Goal: Task Accomplishment & Management: Use online tool/utility

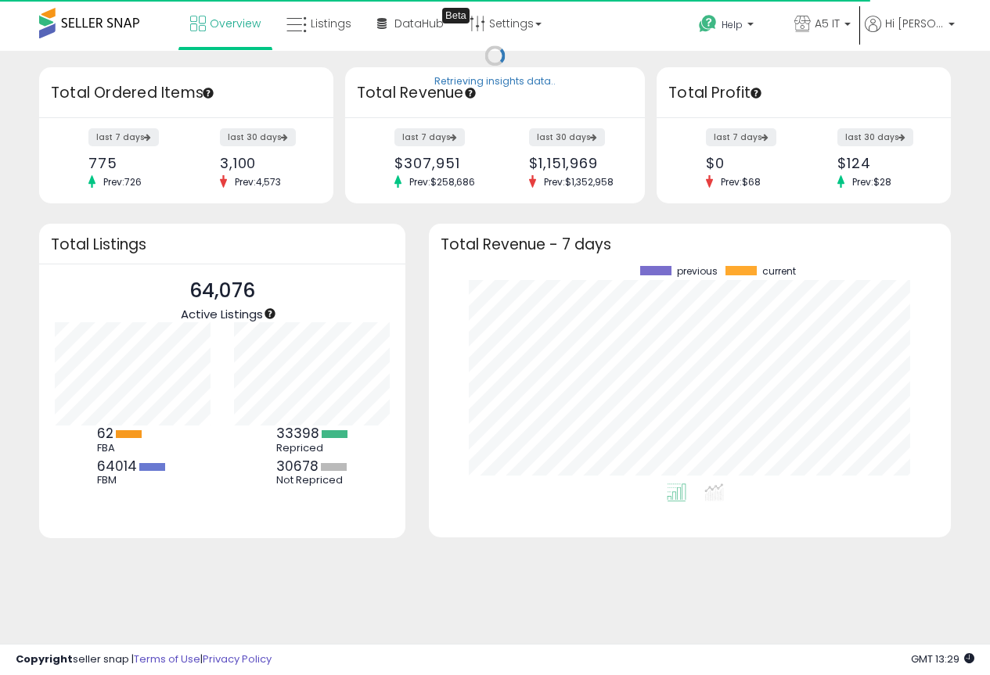
scroll to position [217, 491]
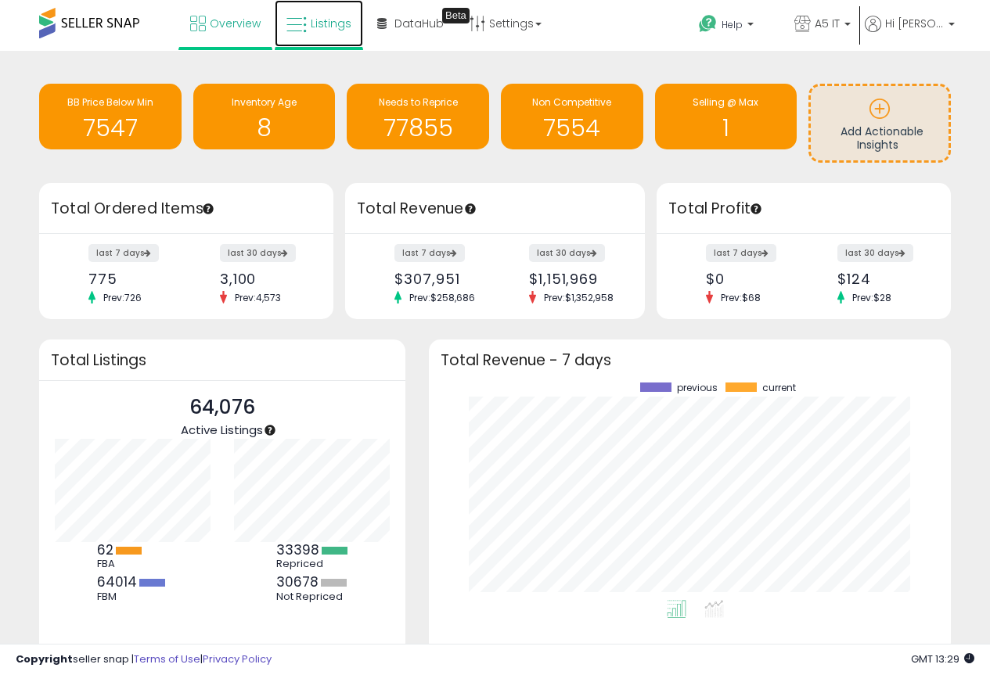
click at [332, 25] on span "Listings" at bounding box center [331, 24] width 41 height 16
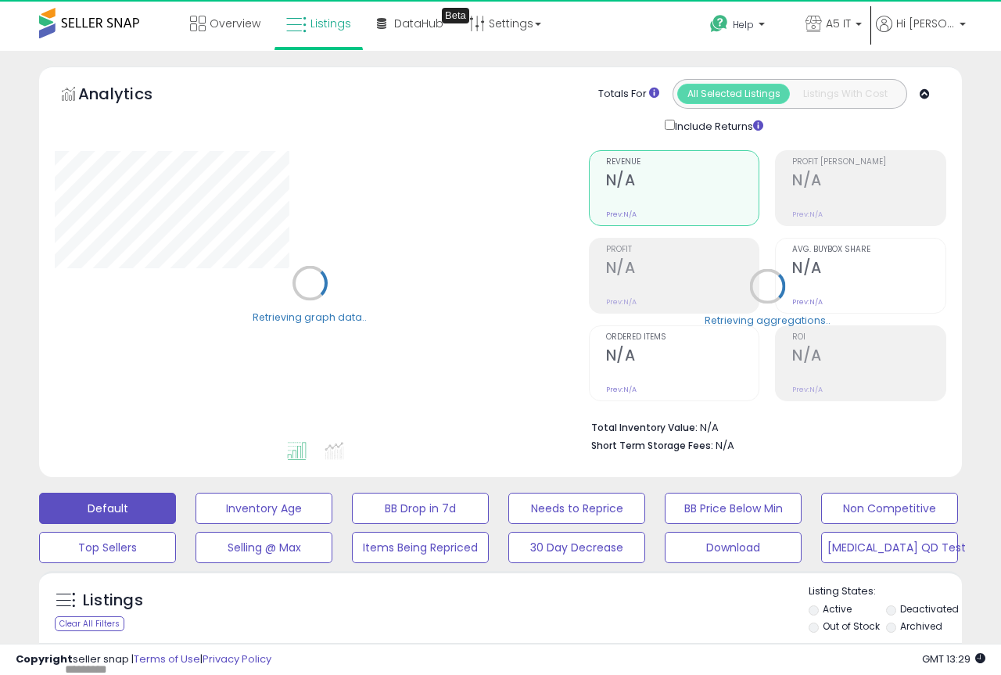
type input "*******"
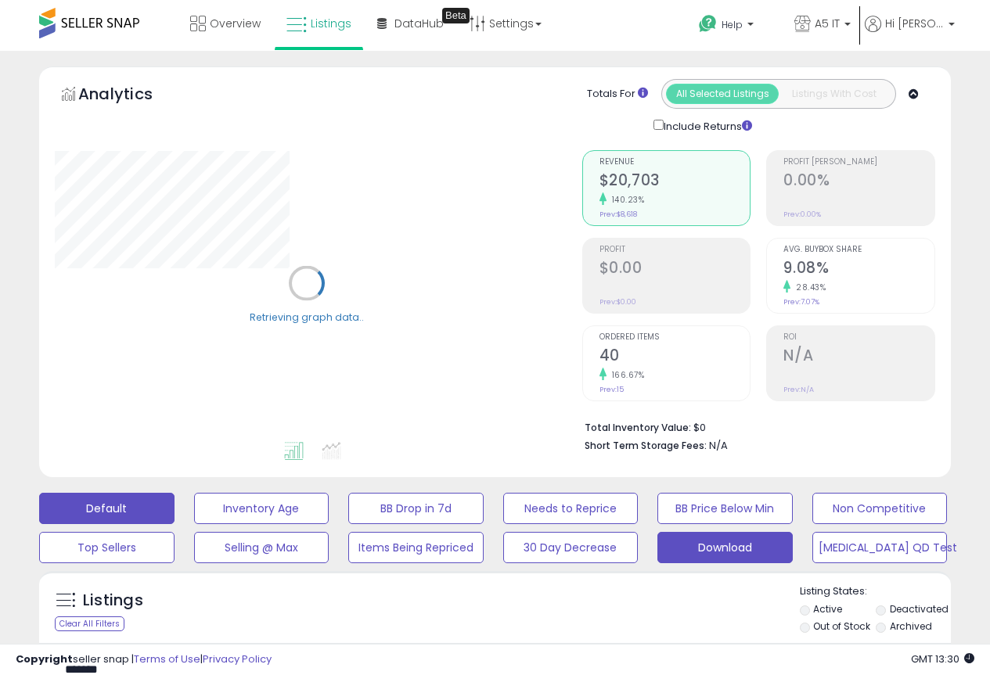
click at [735, 549] on button "Download" at bounding box center [724, 547] width 135 height 31
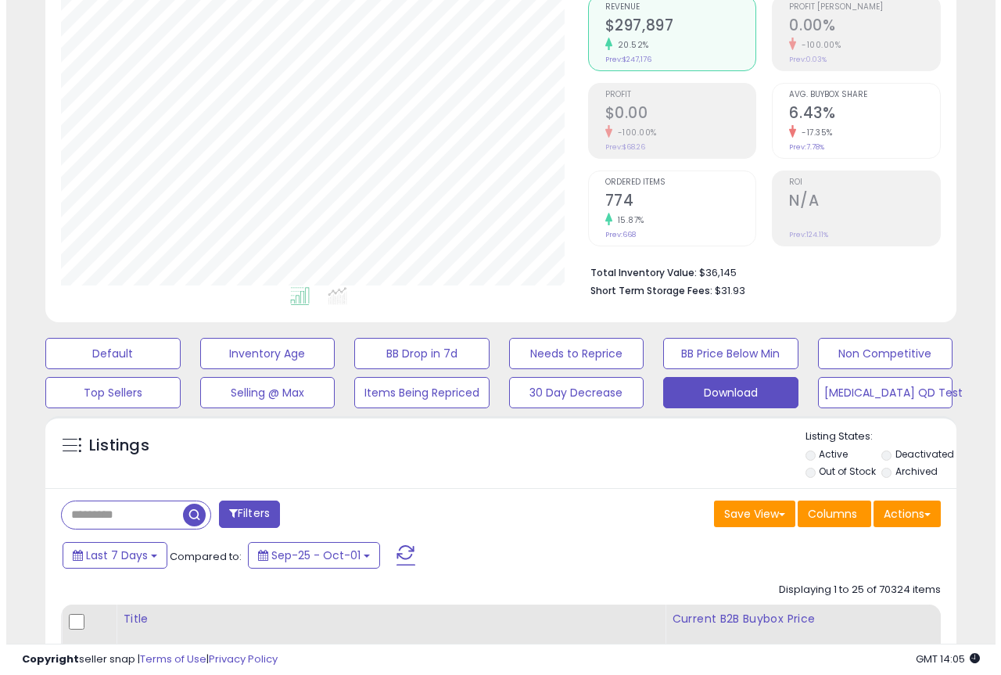
scroll to position [156, 0]
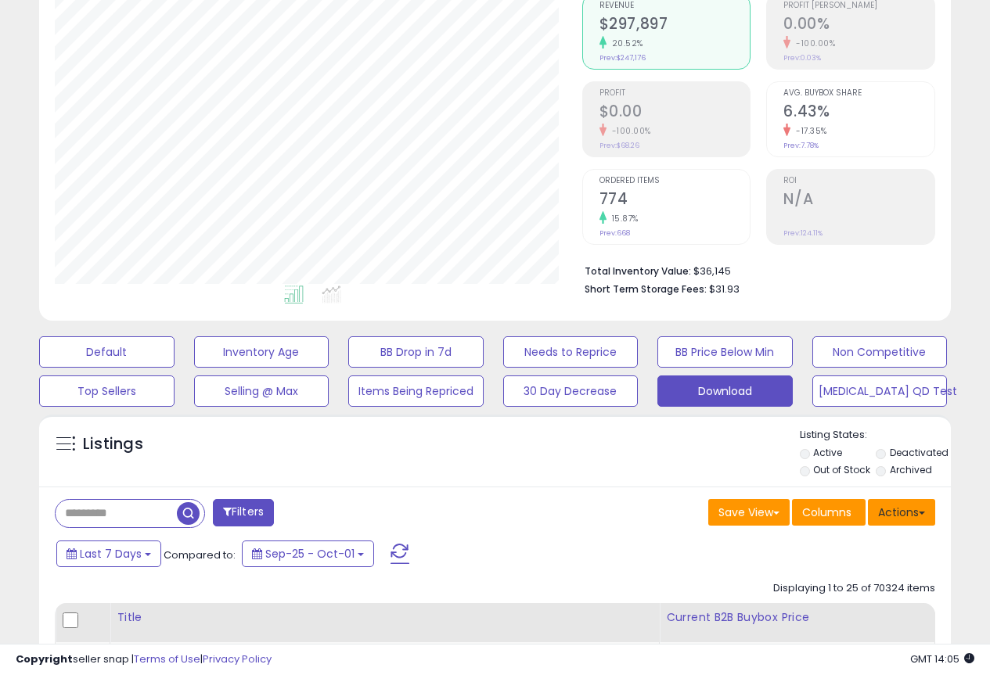
click at [911, 517] on button "Actions" at bounding box center [901, 512] width 67 height 27
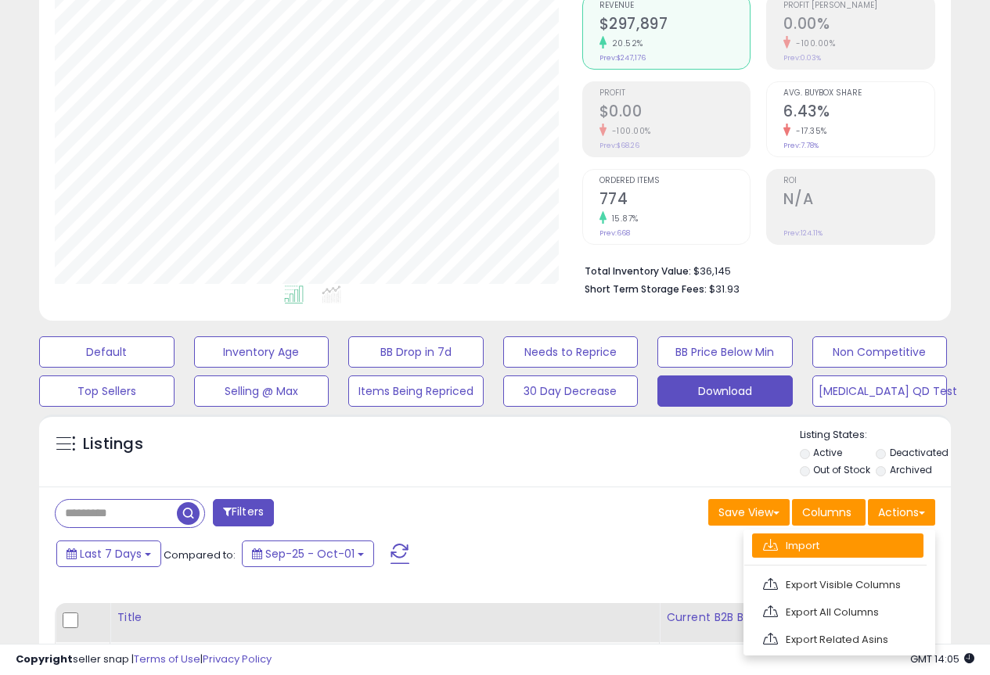
click at [807, 555] on link "Import" at bounding box center [837, 546] width 171 height 24
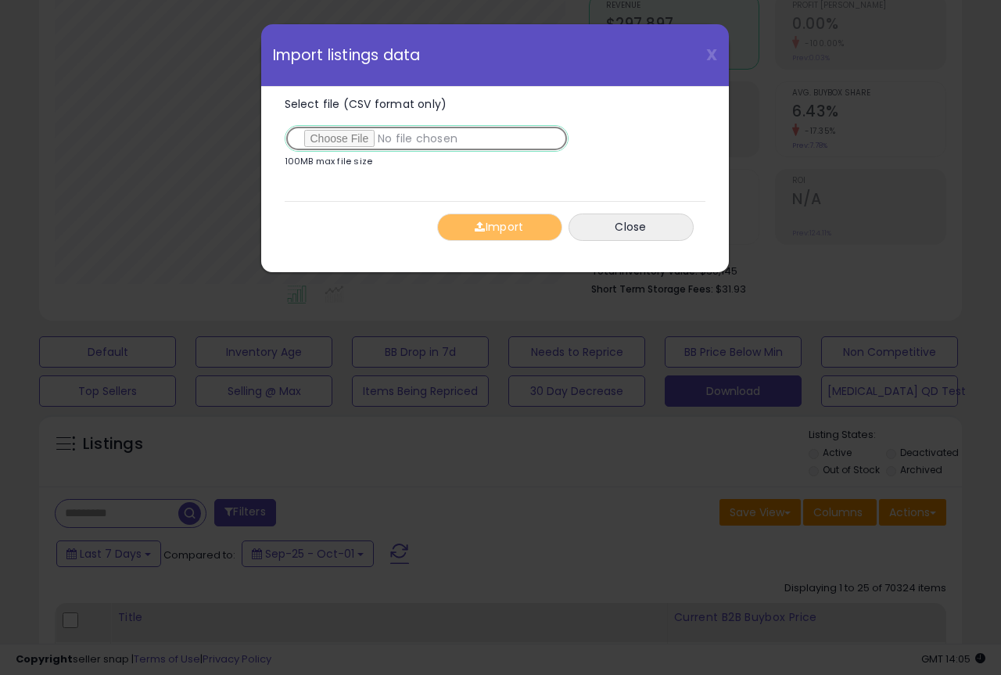
click at [327, 133] on input "Select file (CSV format only)" at bounding box center [427, 138] width 284 height 27
type input "**********"
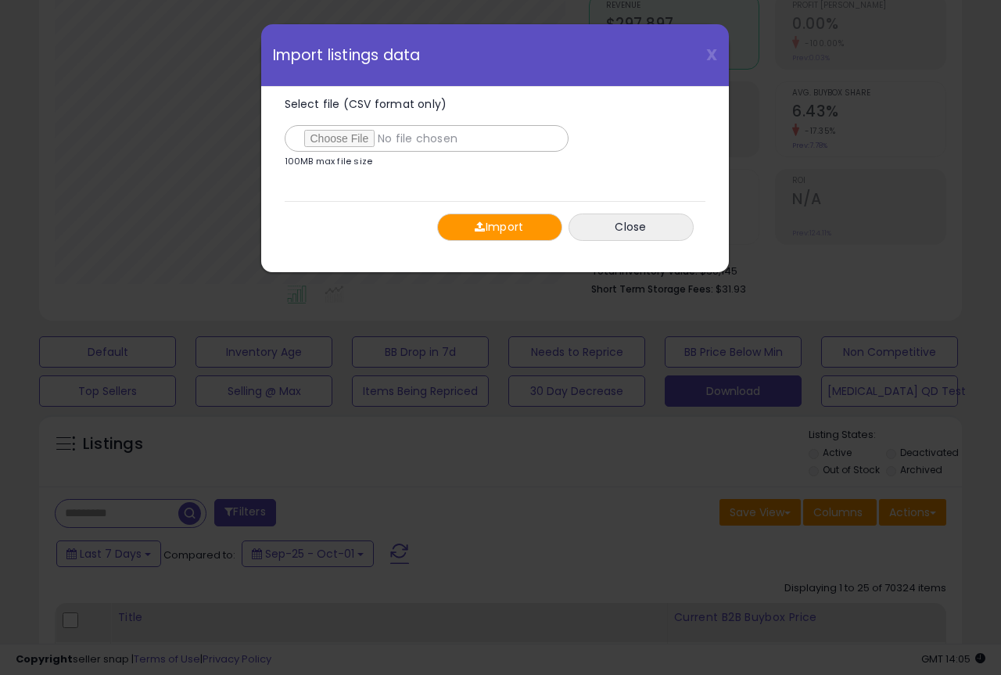
click at [499, 226] on button "Import" at bounding box center [499, 227] width 125 height 27
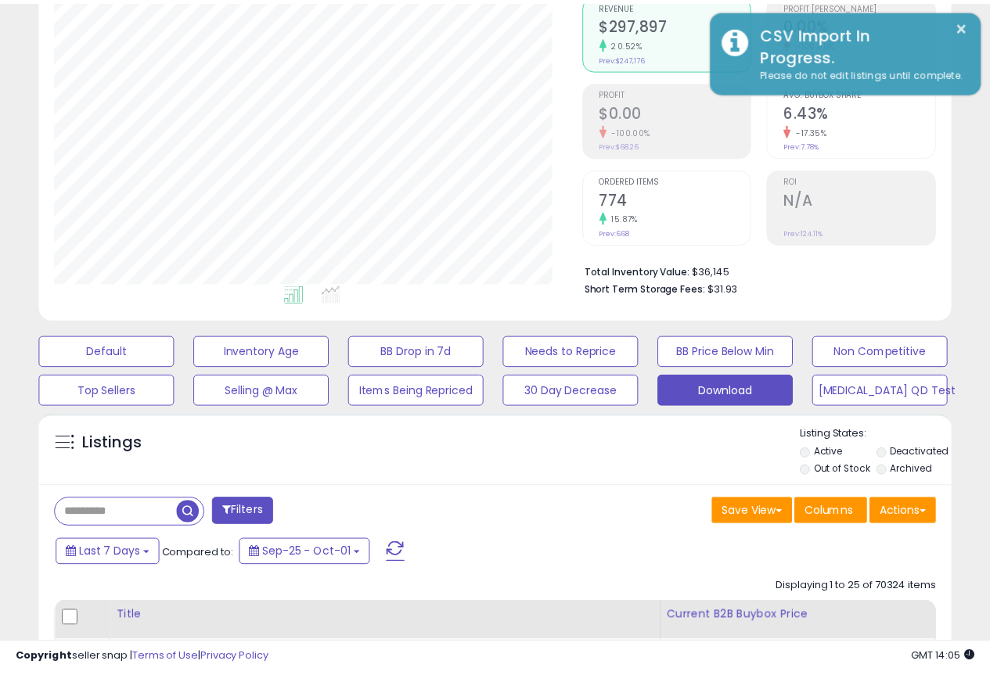
scroll to position [782004, 781798]
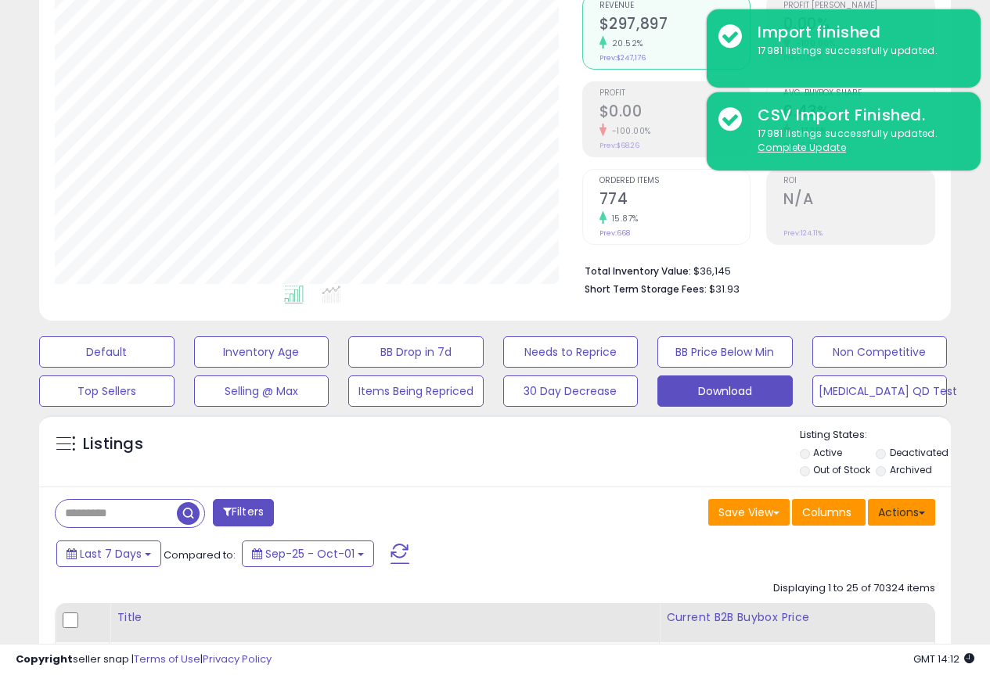
click at [903, 509] on button "Actions" at bounding box center [901, 512] width 67 height 27
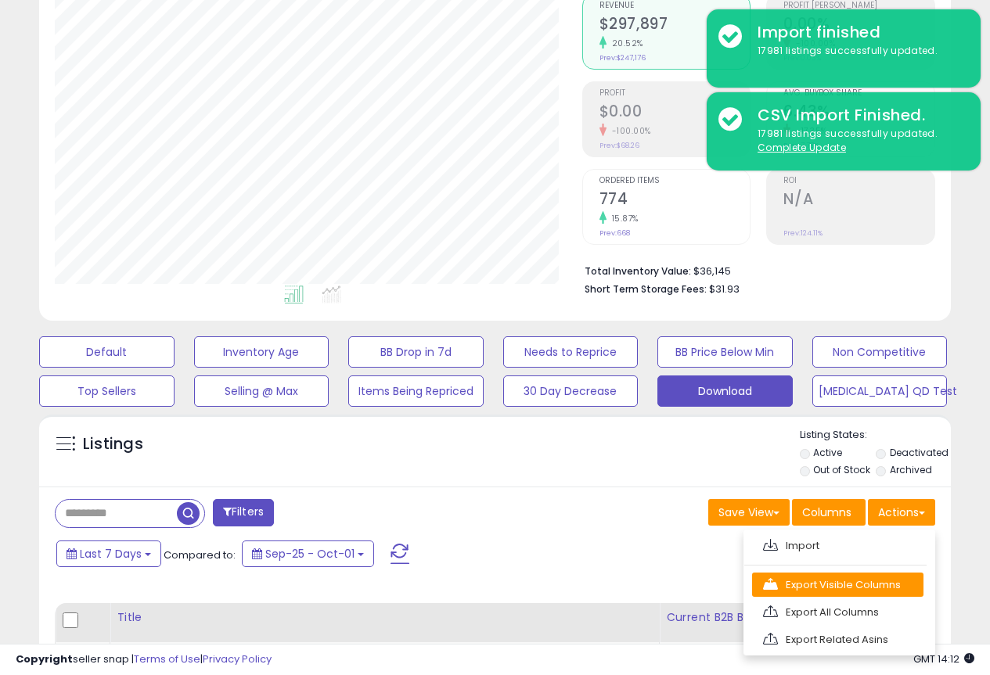
click at [833, 586] on link "Export Visible Columns" at bounding box center [837, 585] width 171 height 24
